Goal: Information Seeking & Learning: Check status

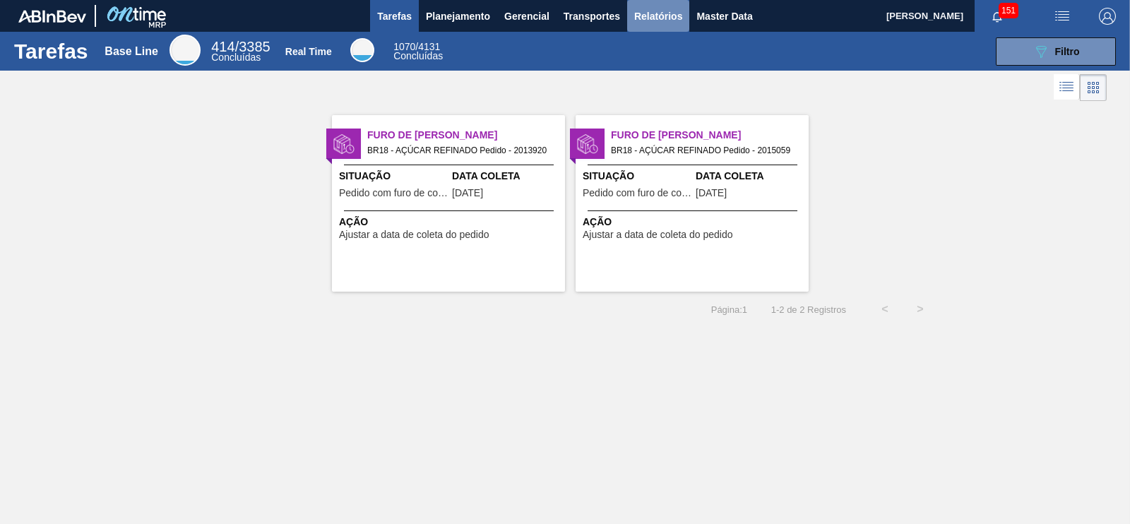
click at [654, 11] on span "Relatórios" at bounding box center [658, 16] width 48 height 17
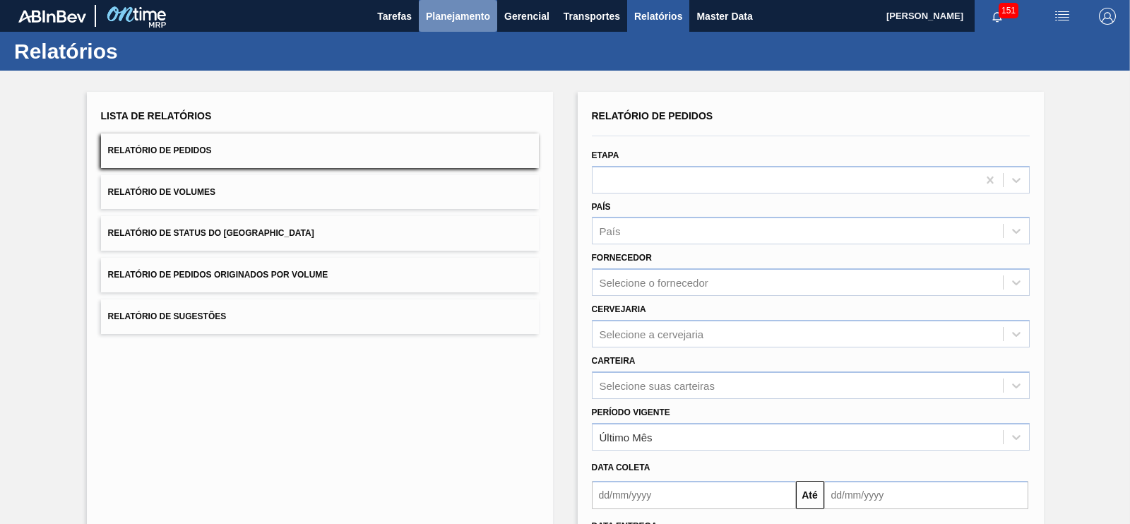
click at [444, 25] on button "Planejamento" at bounding box center [458, 16] width 78 height 32
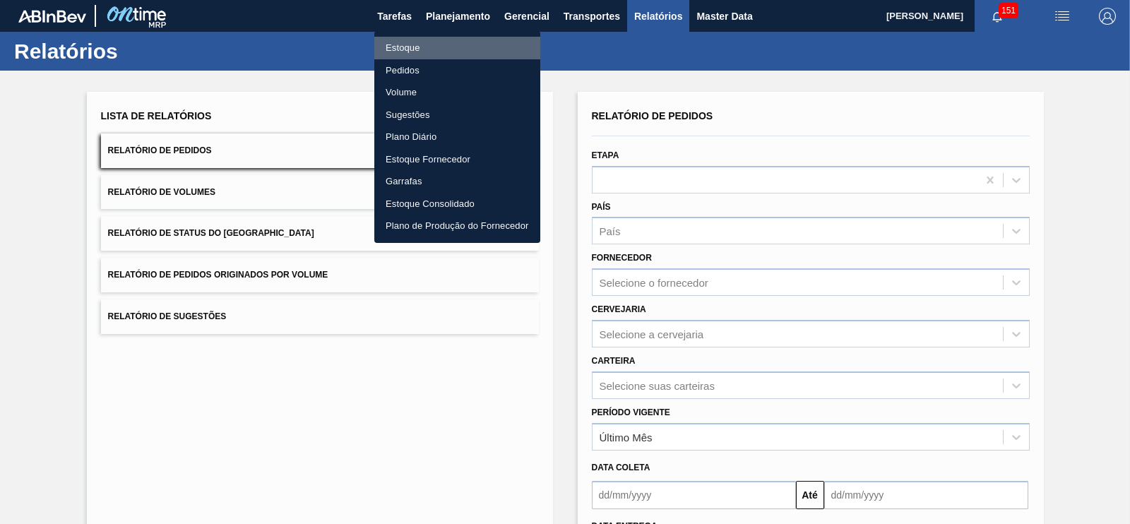
click at [405, 47] on li "Estoque" at bounding box center [457, 48] width 166 height 23
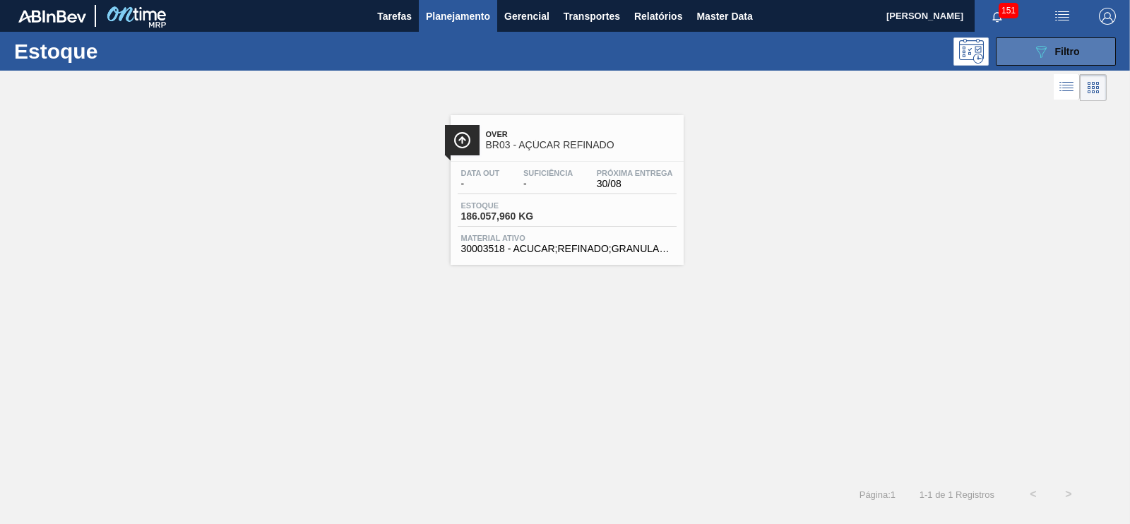
click at [1054, 65] on button "089F7B8B-B2A5-4AFE-B5C0-19BA573D28AC Filtro" at bounding box center [1056, 51] width 120 height 28
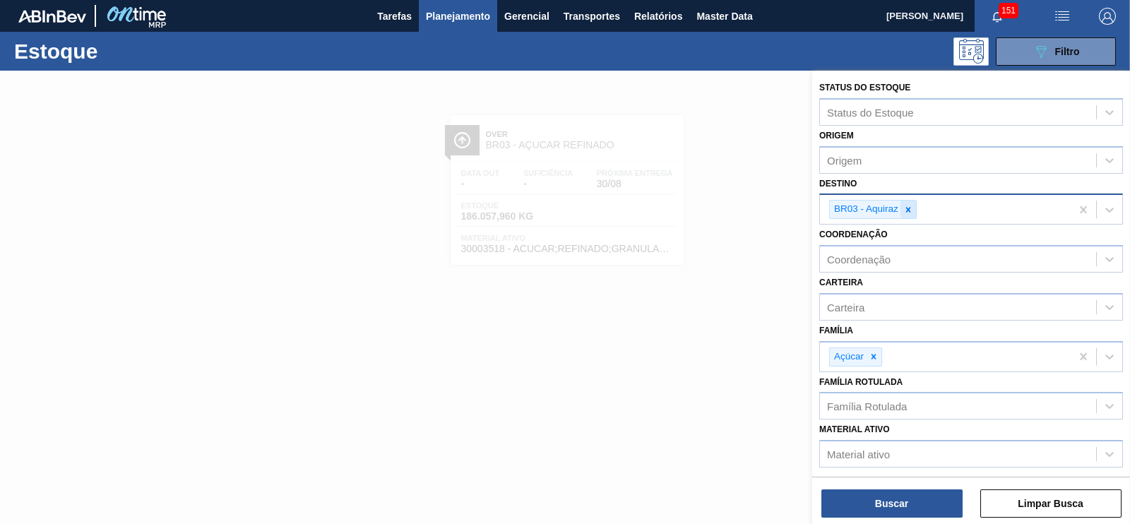
click at [908, 207] on icon at bounding box center [908, 209] width 5 height 5
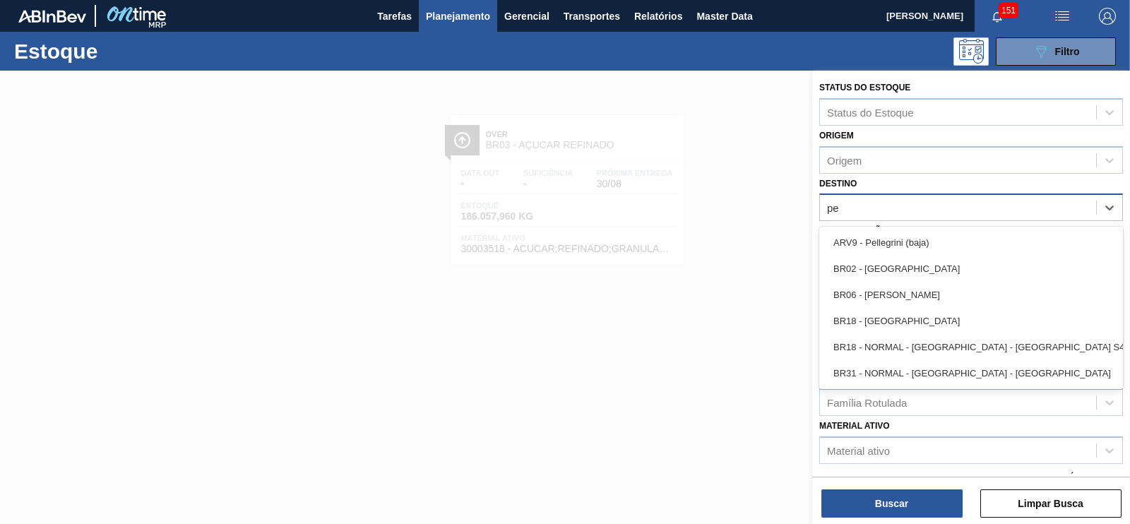
type input "per"
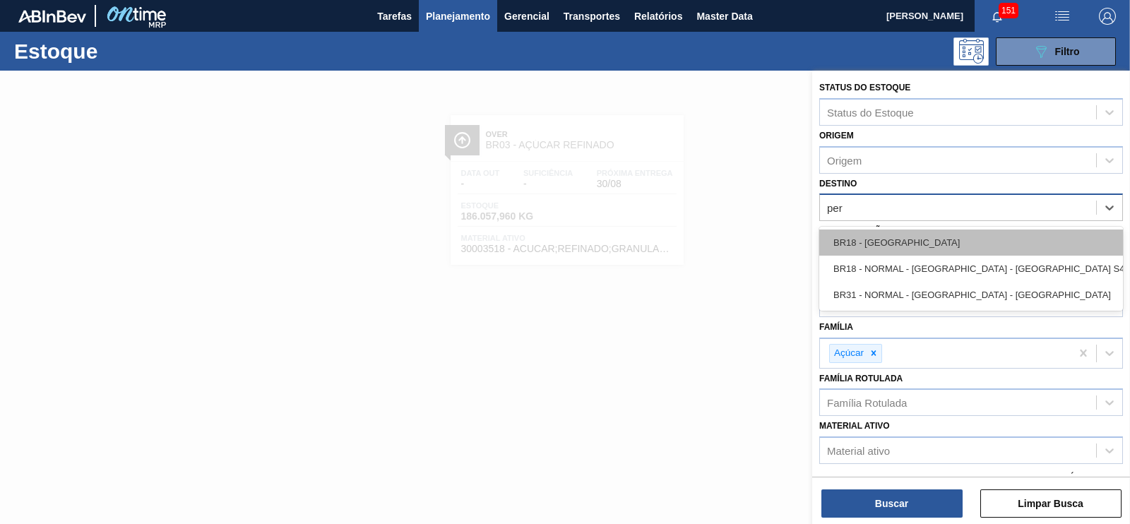
click at [879, 238] on div "BR18 - [GEOGRAPHIC_DATA]" at bounding box center [971, 243] width 304 height 26
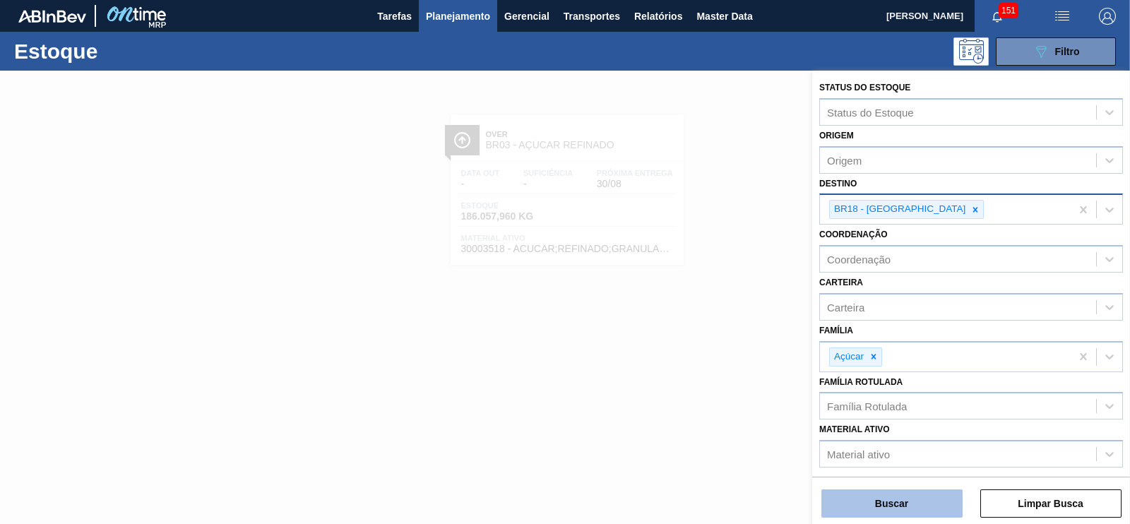
click at [890, 497] on button "Buscar" at bounding box center [892, 504] width 141 height 28
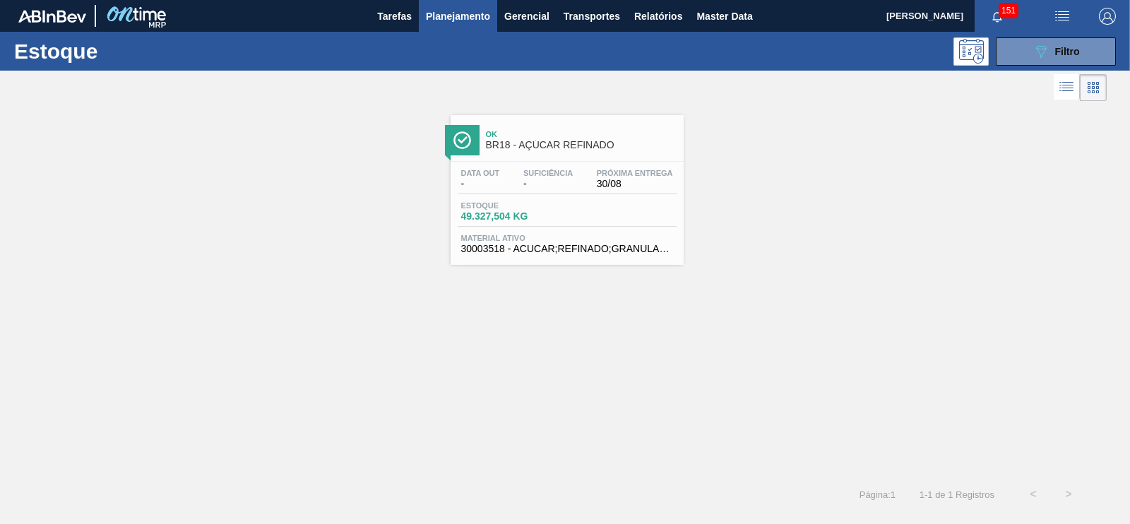
click at [491, 220] on span "49.327,504 KG" at bounding box center [510, 216] width 99 height 11
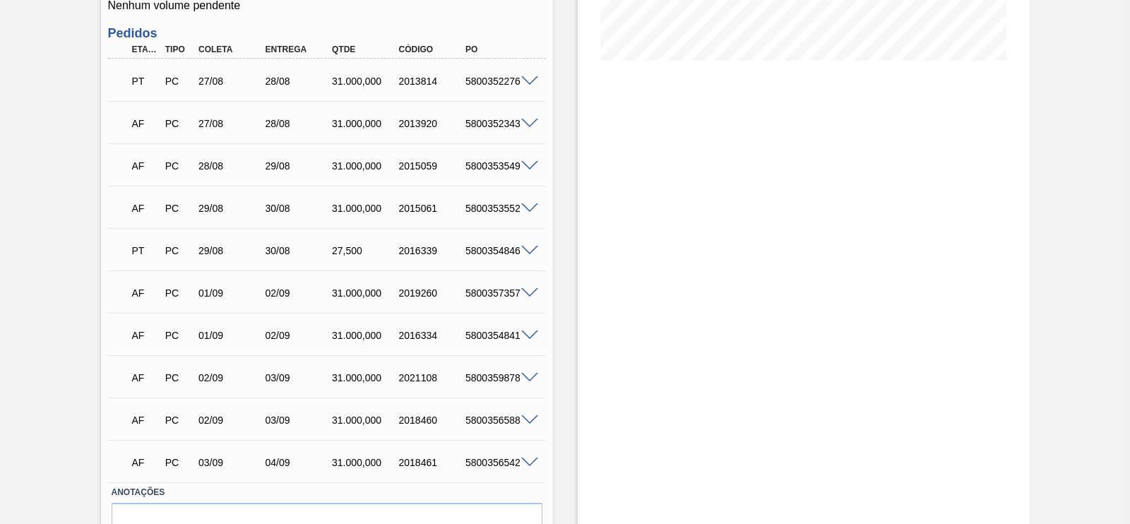
scroll to position [348, 0]
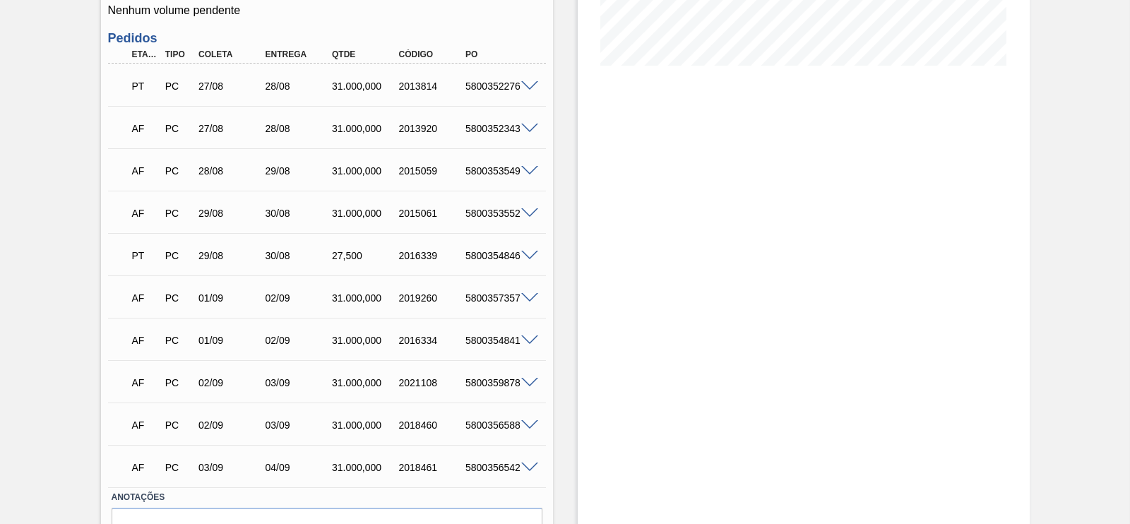
click at [857, 175] on div "Estoque De [DATE] Até [DATE] Filtro" at bounding box center [804, 163] width 452 height 880
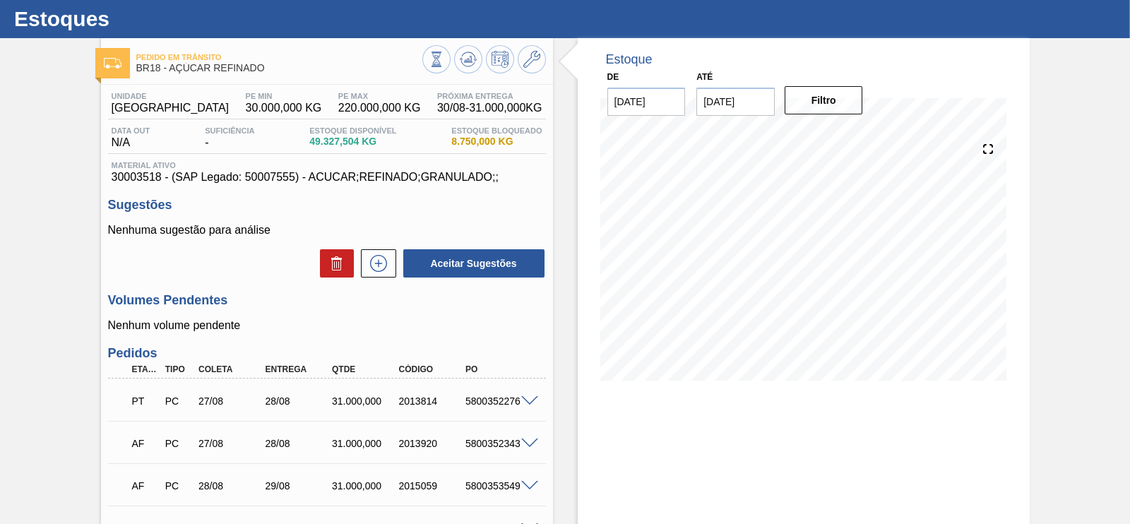
scroll to position [0, 0]
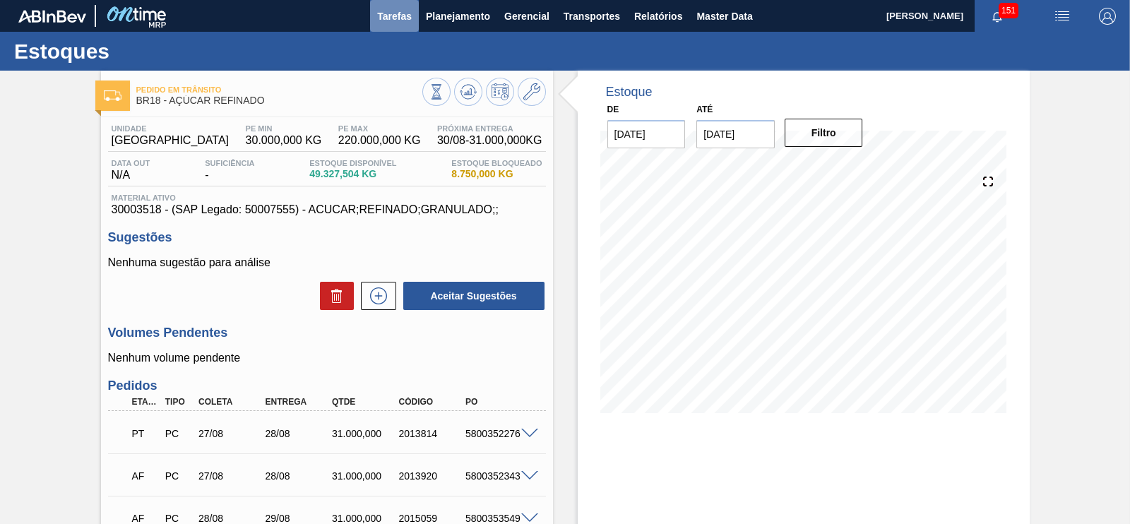
click at [402, 16] on span "Tarefas" at bounding box center [394, 16] width 35 height 17
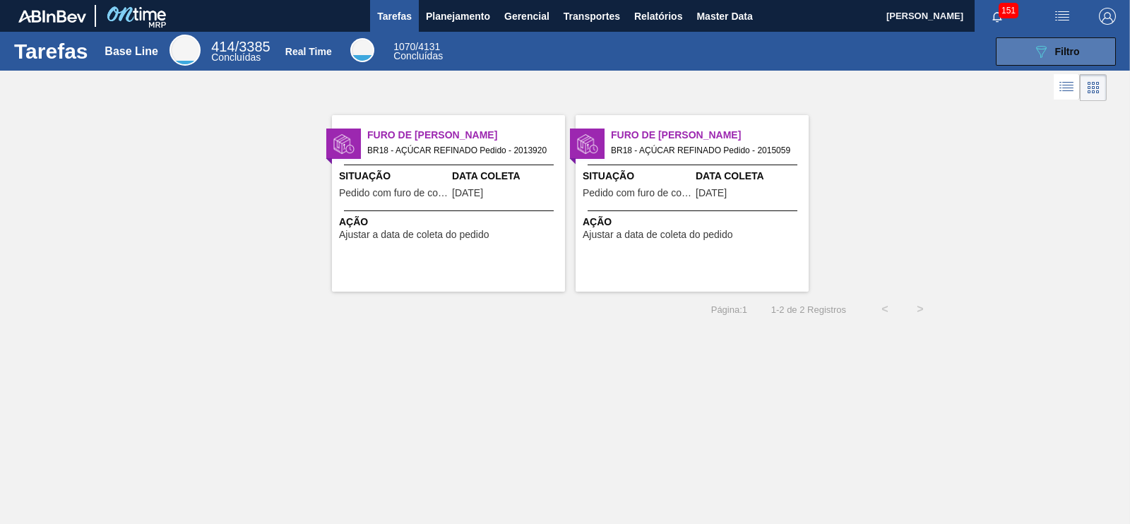
click at [1052, 47] on div "089F7B8B-B2A5-4AFE-B5C0-19BA573D28AC Filtro" at bounding box center [1056, 51] width 47 height 17
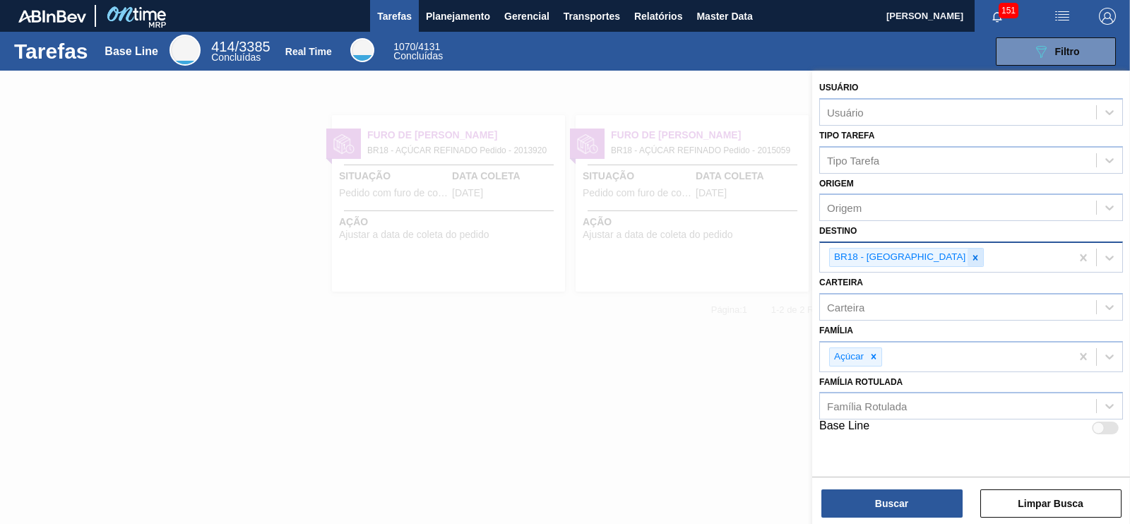
click at [971, 256] on icon at bounding box center [976, 258] width 10 height 10
type input "cama"
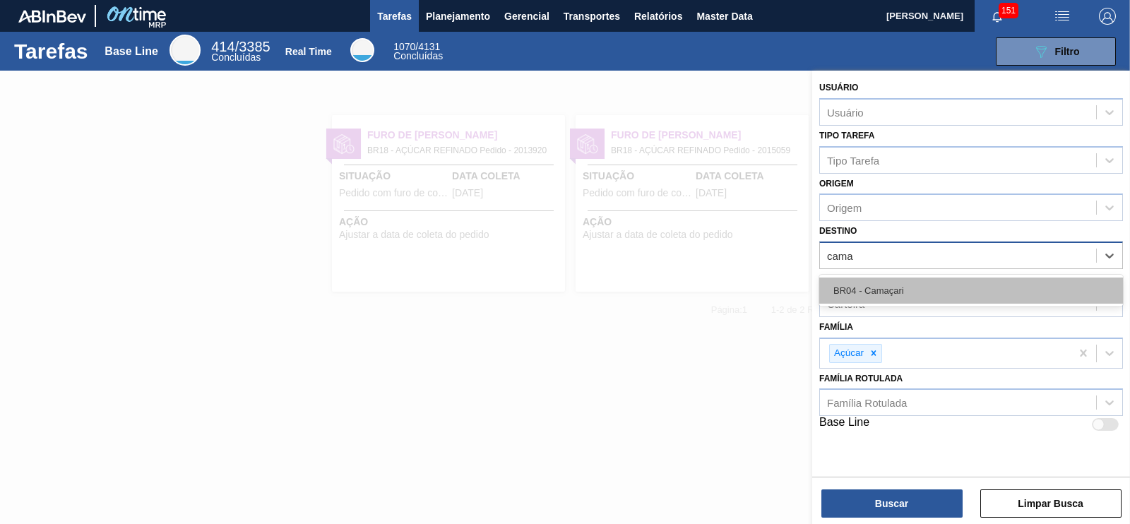
click at [882, 289] on div "BR04 - Camaçari" at bounding box center [971, 291] width 304 height 26
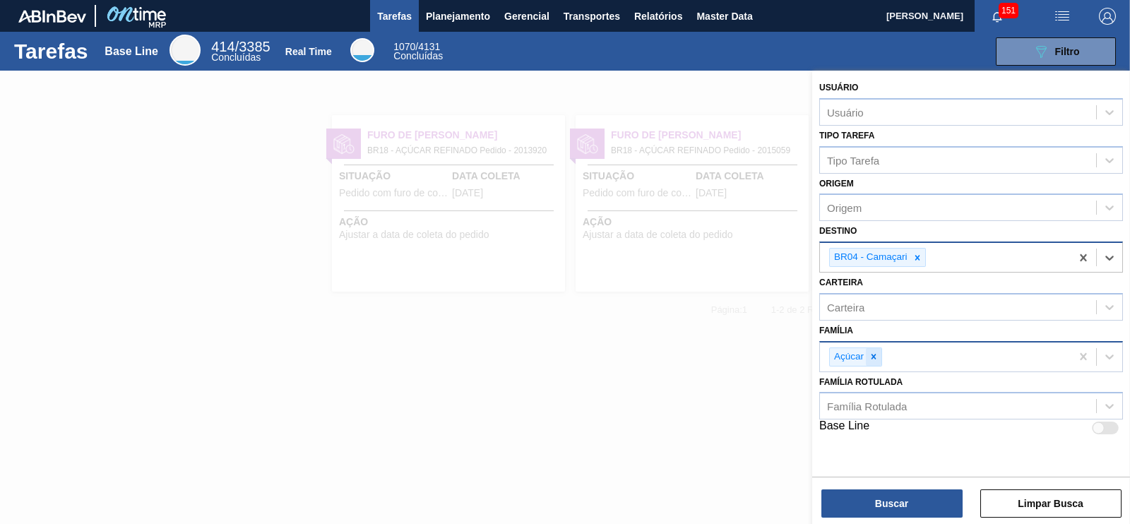
click at [873, 358] on icon at bounding box center [874, 357] width 10 height 10
type input "xaro"
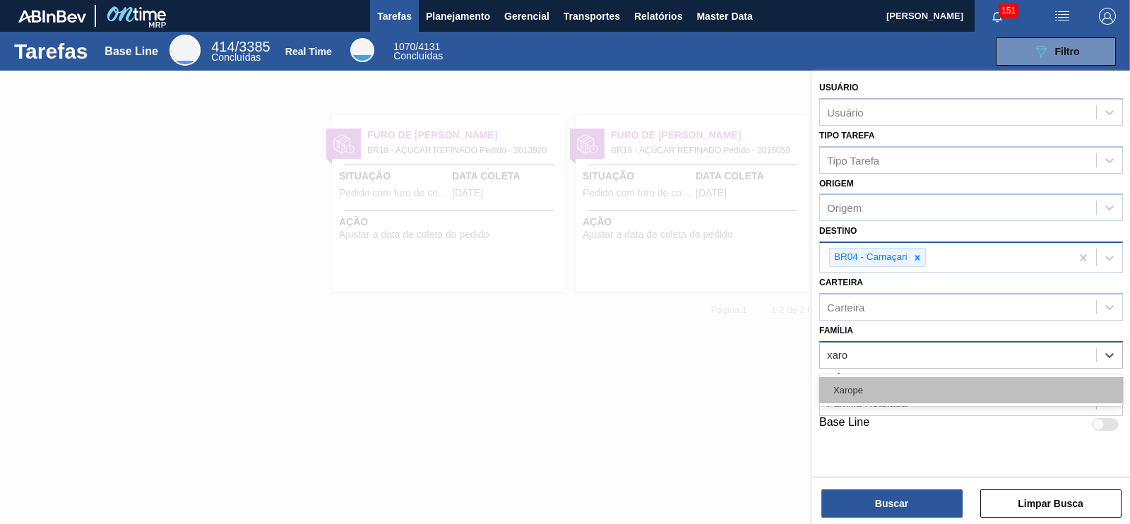
click at [850, 391] on div "Xarope" at bounding box center [971, 390] width 304 height 26
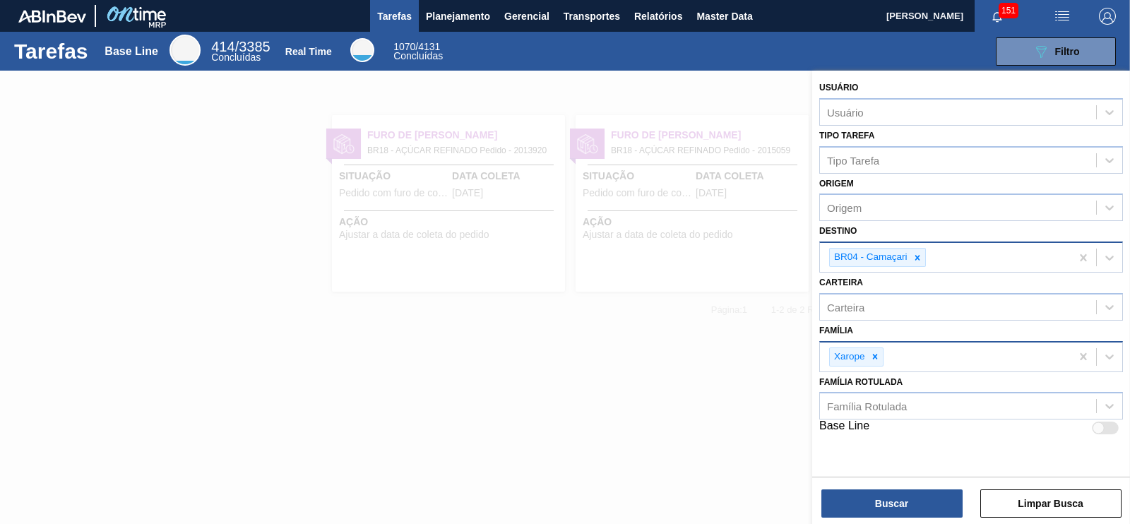
click at [896, 518] on div "Usuário Usuário Tipo Tarefa Tipo Tarefa Origem Origem Destino BR04 - Camaçari C…" at bounding box center [971, 299] width 318 height 456
click at [876, 494] on button "Buscar" at bounding box center [892, 504] width 141 height 28
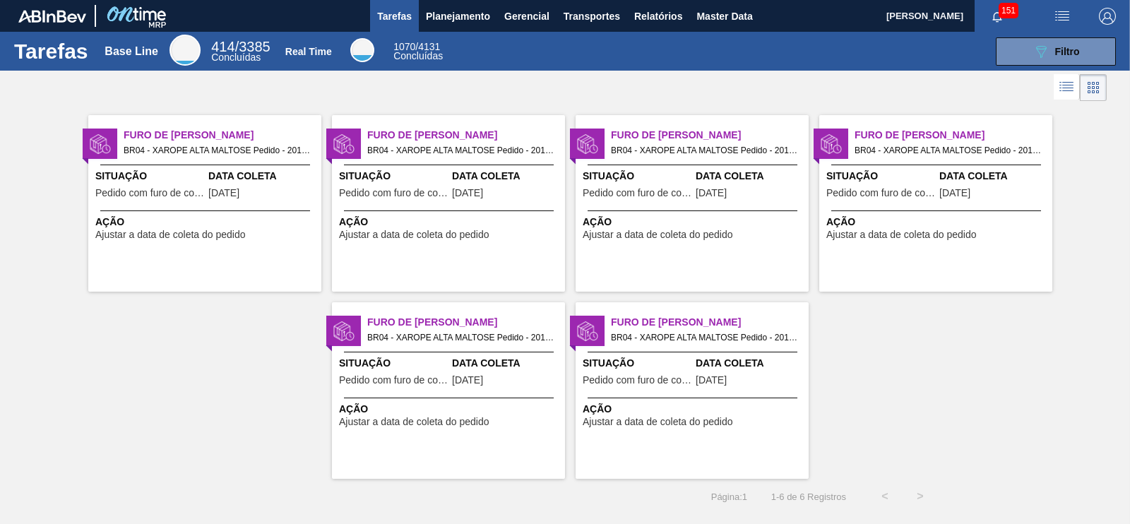
click at [1084, 90] on li at bounding box center [1093, 87] width 27 height 27
click at [1071, 90] on icon at bounding box center [1066, 86] width 17 height 17
